Goal: Information Seeking & Learning: Learn about a topic

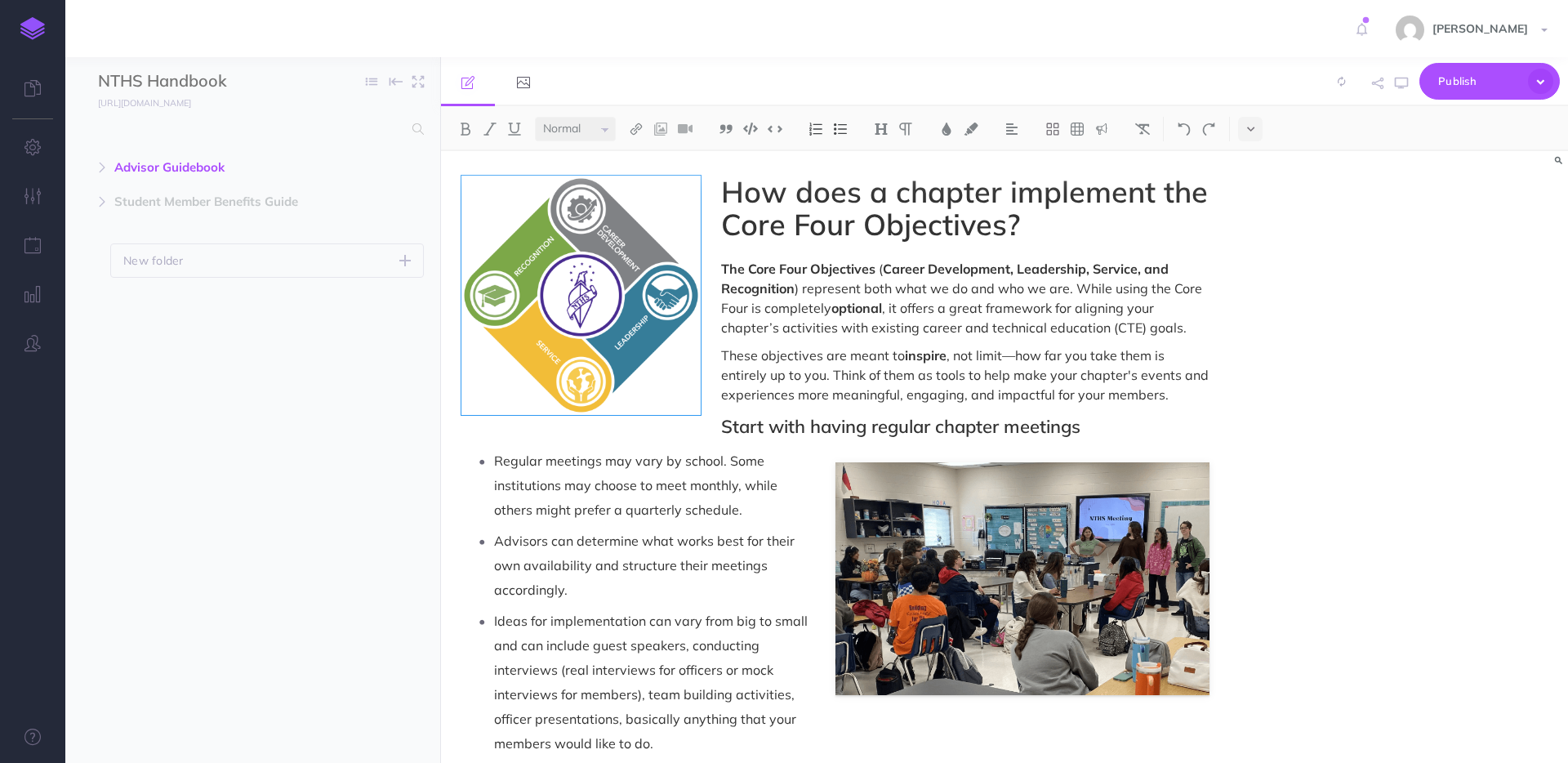
select select "null"
click at [98, 169] on icon "button" at bounding box center [101, 167] width 10 height 10
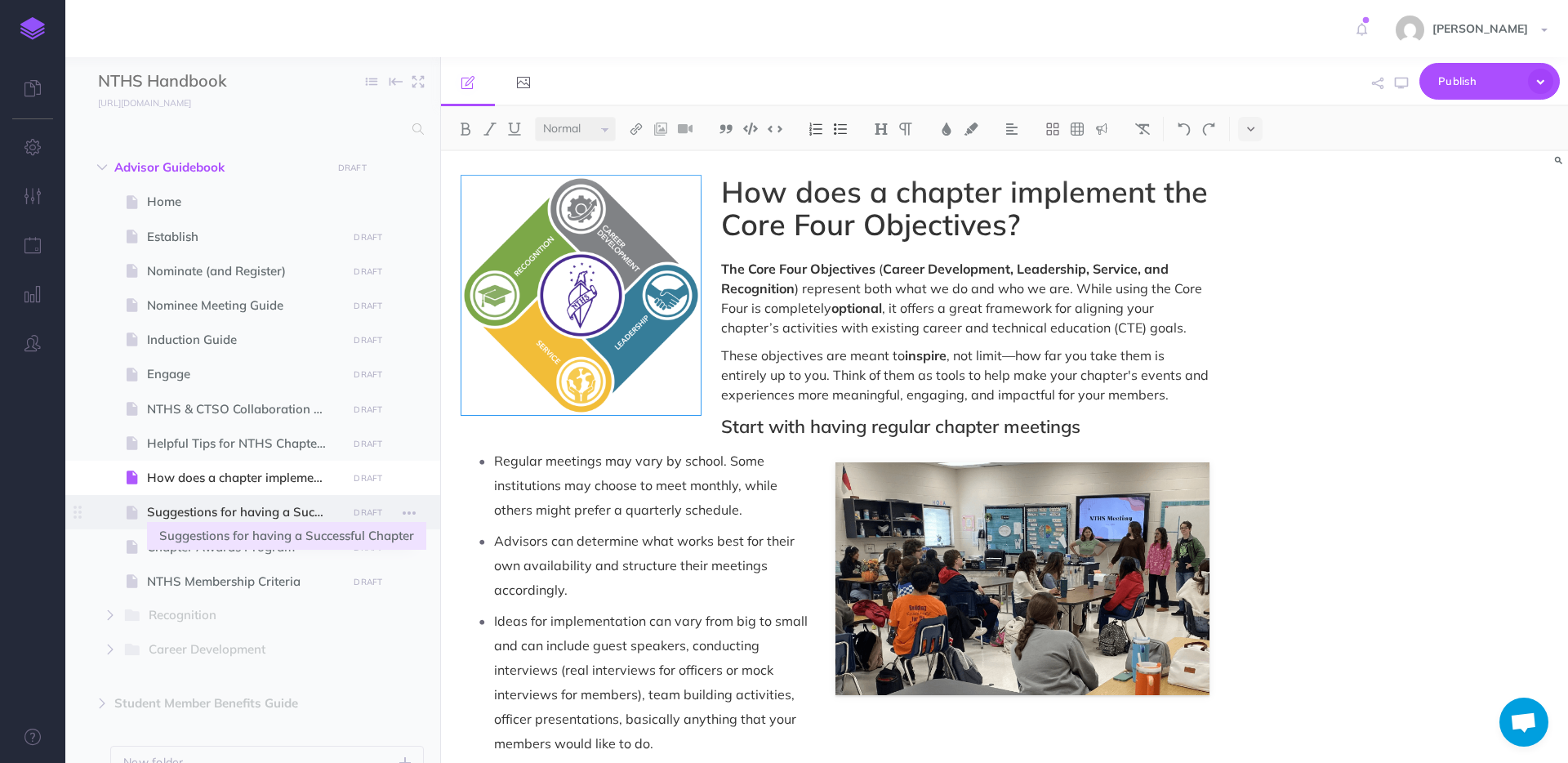
click at [204, 516] on span "Suggestions for having a Successful Chapter" at bounding box center [245, 511] width 196 height 19
select select "null"
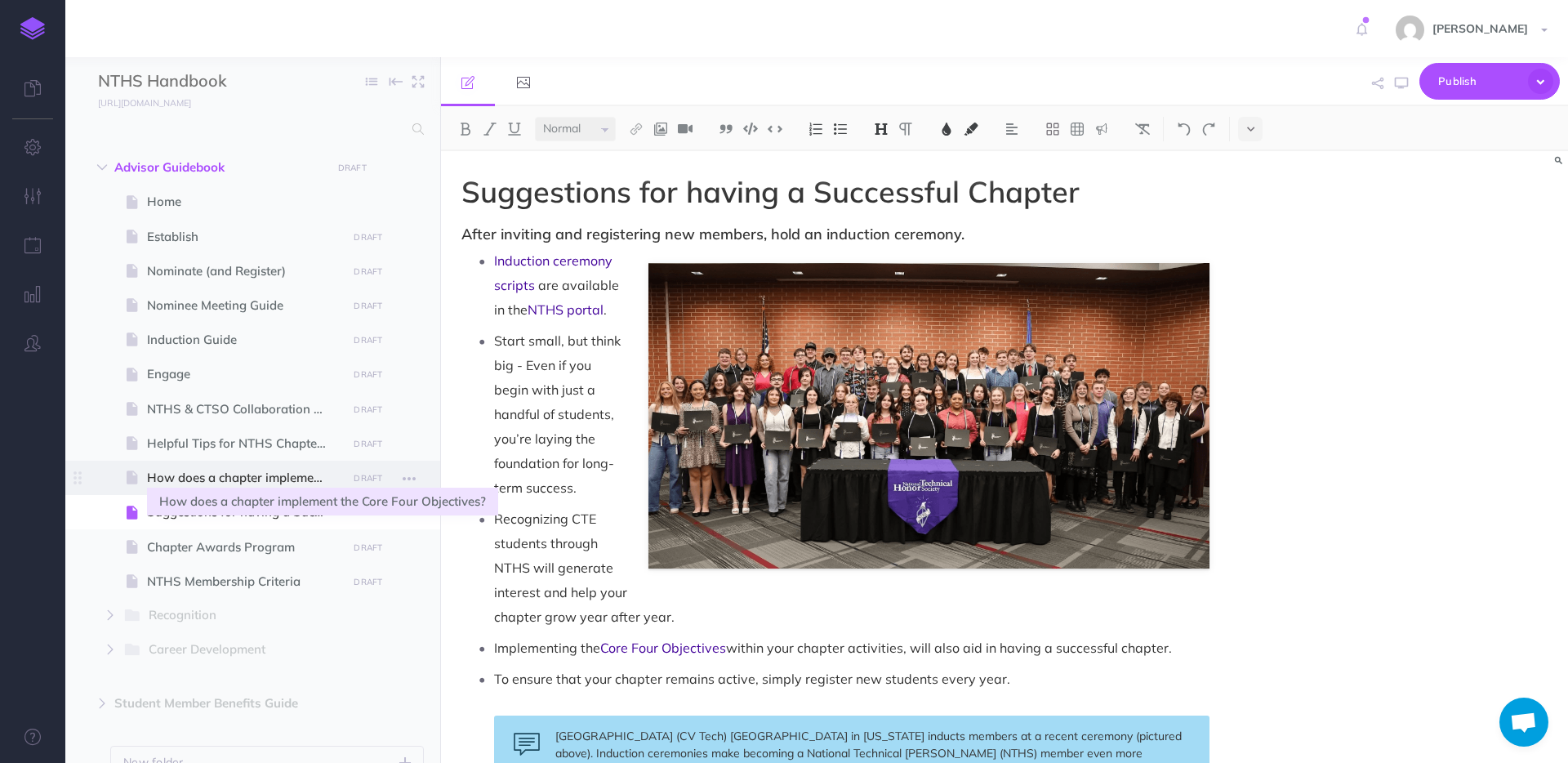
click at [207, 472] on span "How does a chapter implement the Core Four Objectives?" at bounding box center [245, 477] width 196 height 19
select select "null"
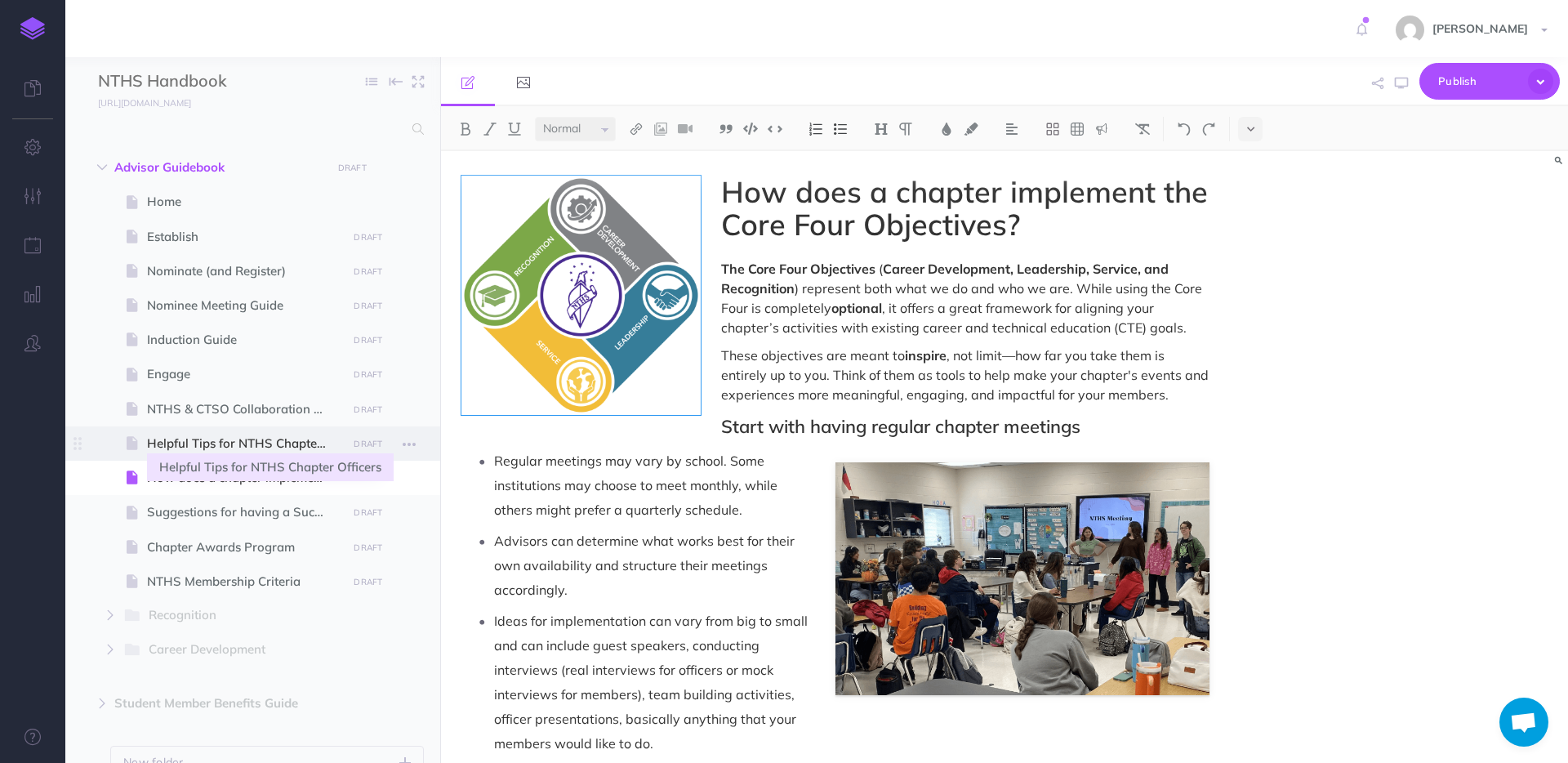
click at [219, 447] on span "Helpful Tips for NTHS Chapter Officers" at bounding box center [245, 442] width 196 height 19
select select "null"
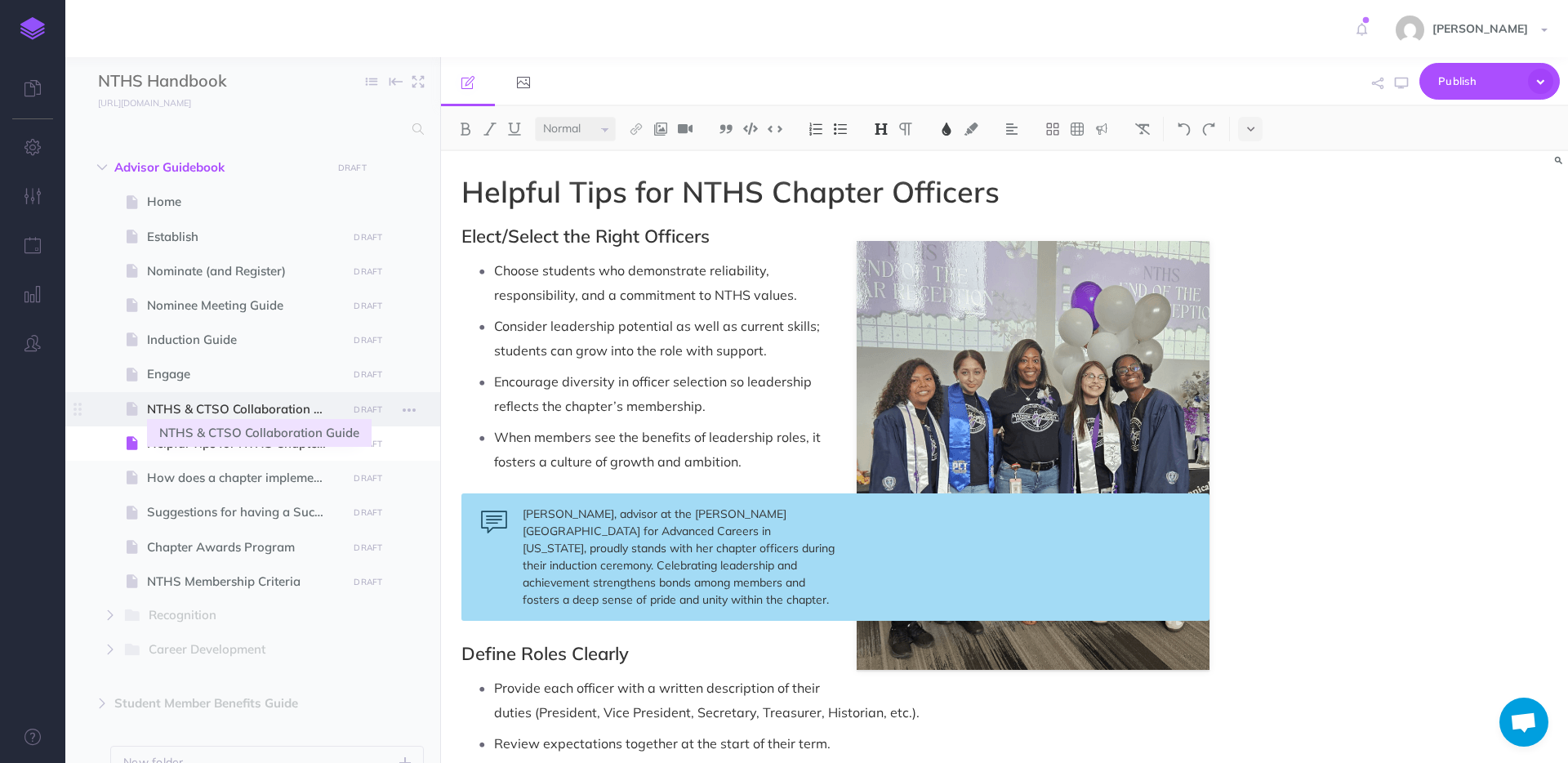
click at [208, 408] on span "NTHS & CTSO Collaboration Guide" at bounding box center [245, 408] width 196 height 19
select select "null"
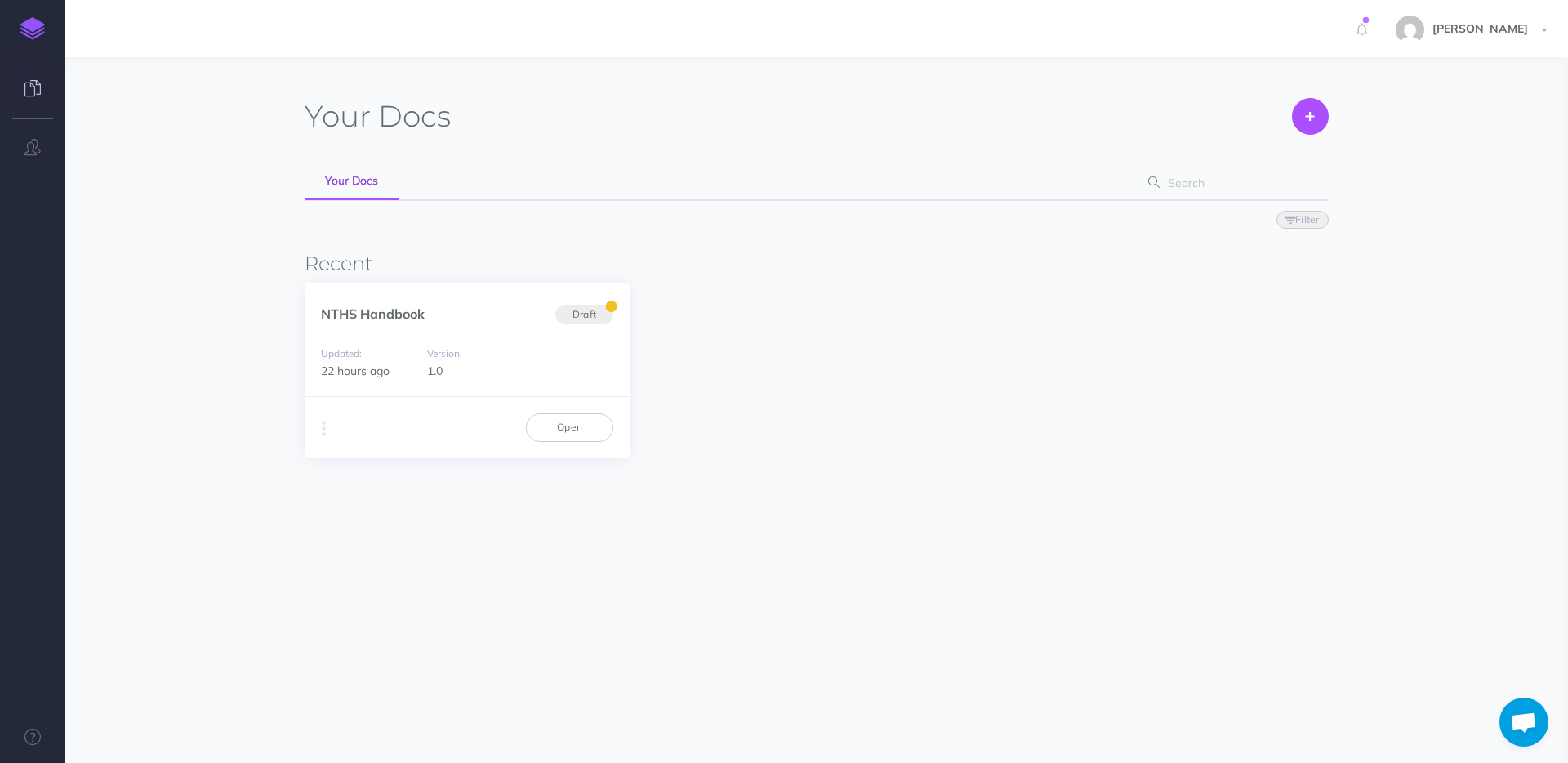
click at [315, 427] on div "Duplicate Export PDF Beta Markdown Beta Advanced Archive Open" at bounding box center [467, 426] width 325 height 61
click at [318, 426] on button "button" at bounding box center [324, 429] width 16 height 25
click at [454, 354] on small "Version:" at bounding box center [444, 353] width 35 height 12
click at [389, 310] on link "NTHS Handbook" at bounding box center [372, 313] width 103 height 16
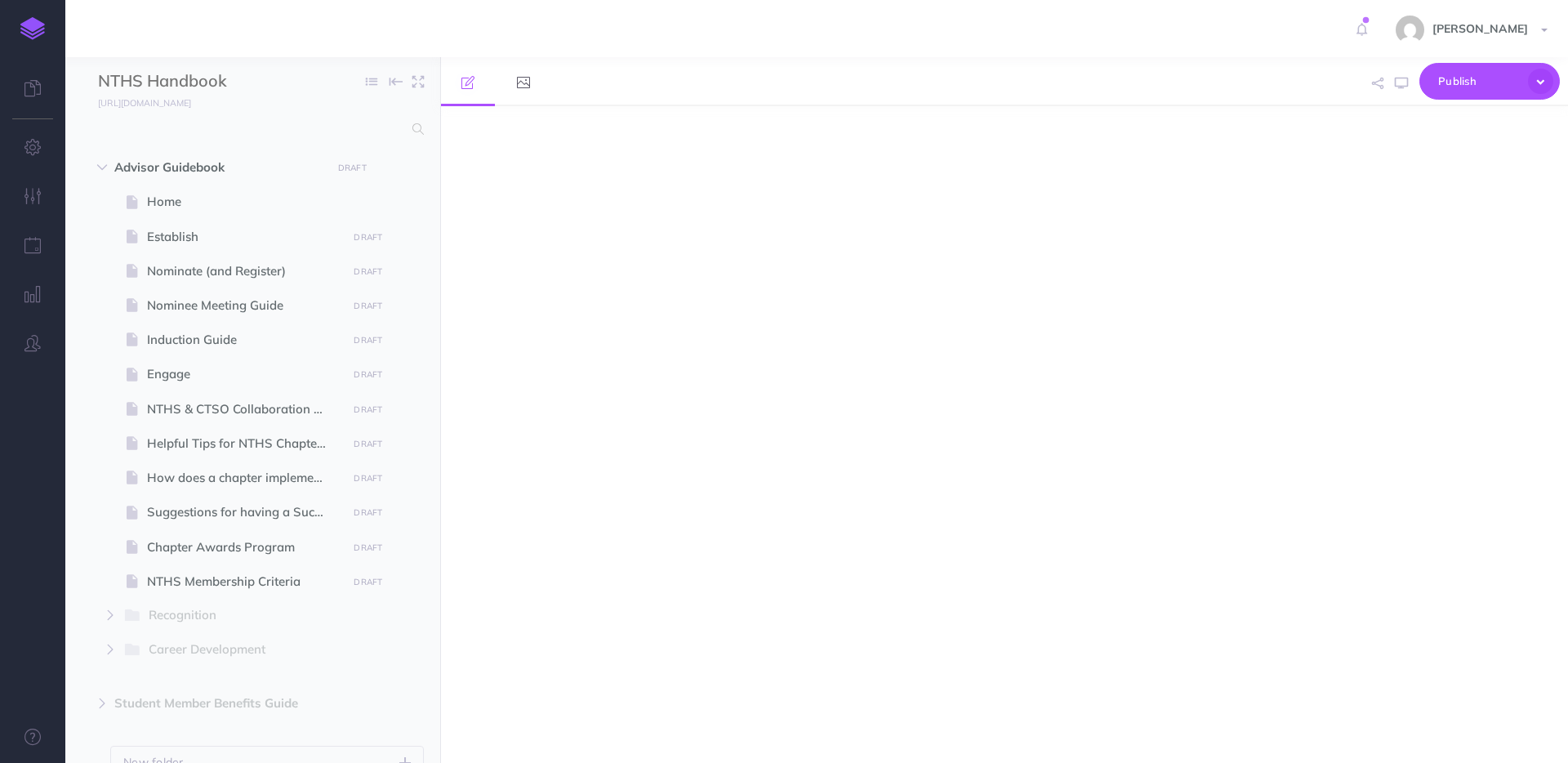
select select "null"
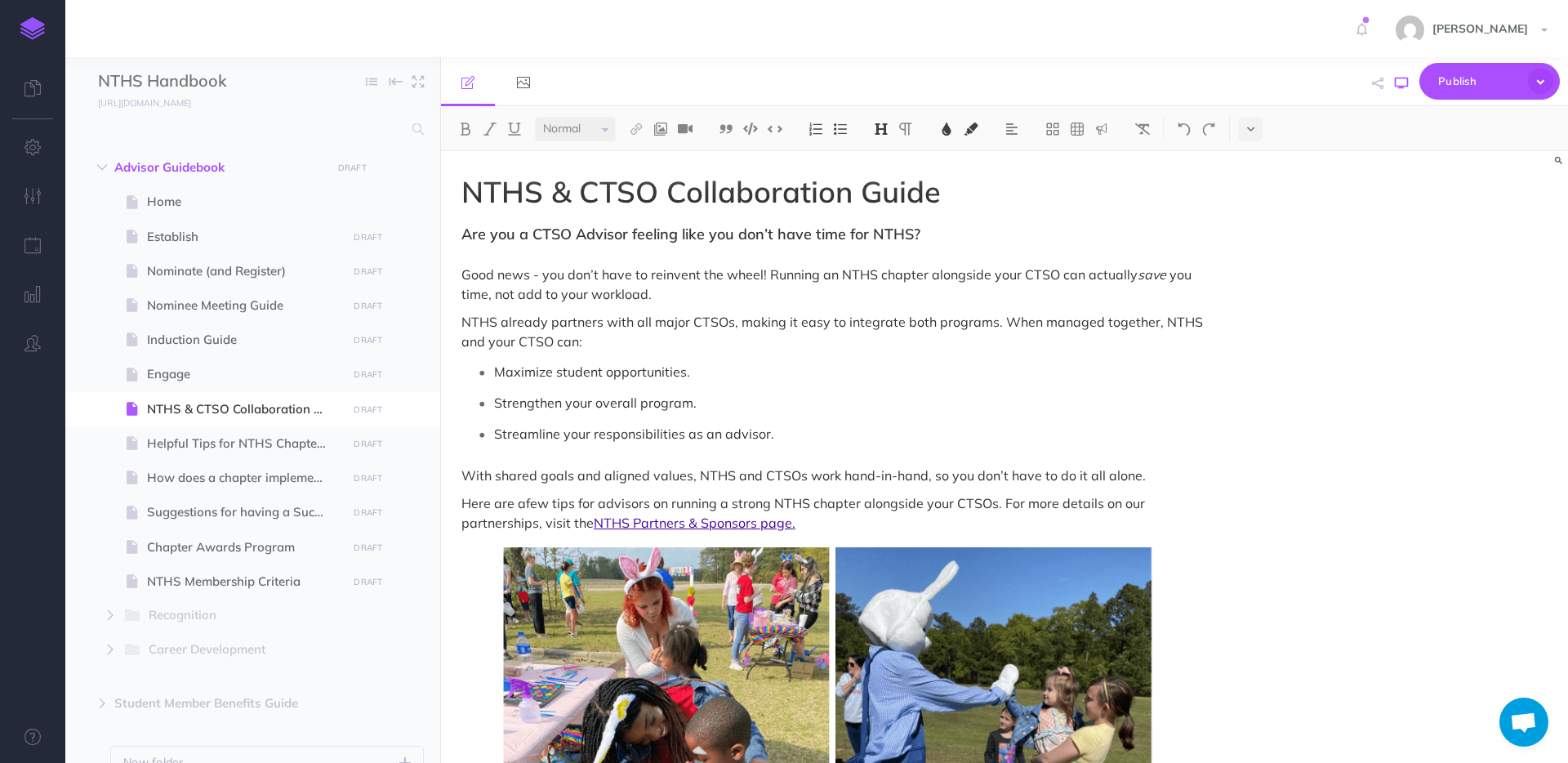
click at [1399, 82] on icon "button" at bounding box center [1402, 83] width 13 height 13
